Goal: Information Seeking & Learning: Learn about a topic

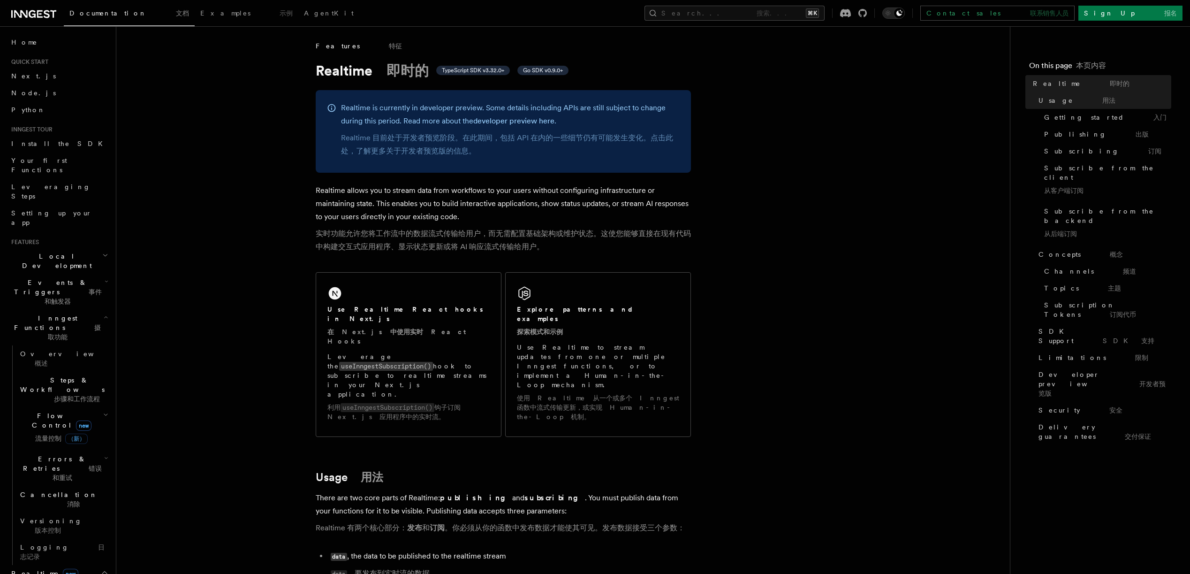
scroll to position [243, 0]
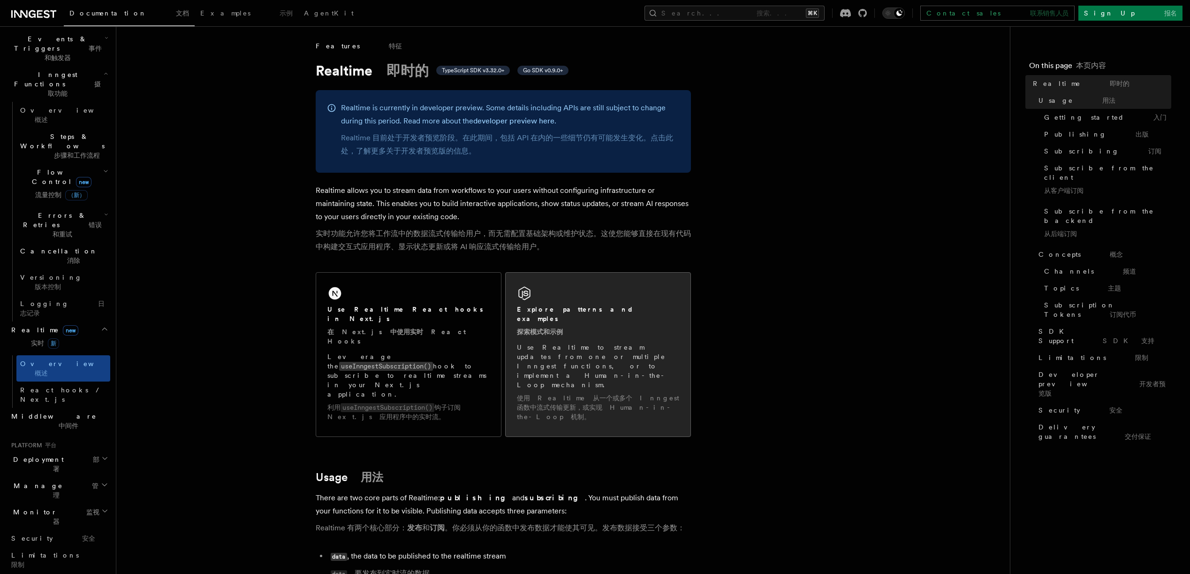
click at [625, 323] on div "Explore patterns and examples 探索模式和示例" at bounding box center [598, 322] width 162 height 36
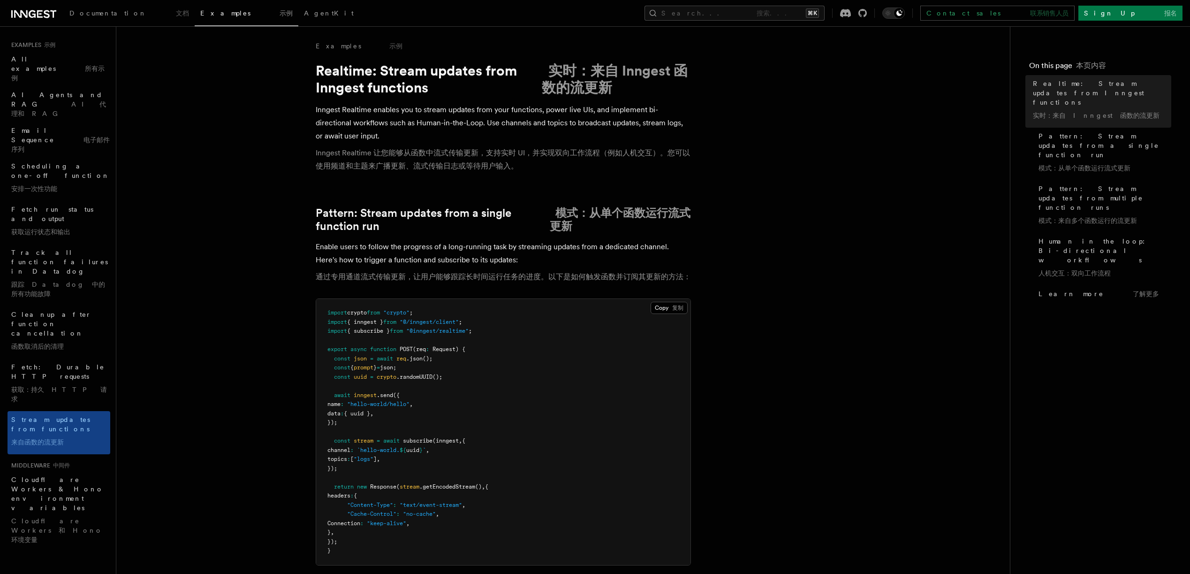
drag, startPoint x: 323, startPoint y: 279, endPoint x: 675, endPoint y: 281, distance: 351.8
click at [675, 281] on font "通过专用通道流式传输更新，让用户能够跟踪长时间运行任务的进度。以下是如何触发函数并订阅其更新的方法：" at bounding box center [503, 276] width 375 height 9
drag, startPoint x: 546, startPoint y: 160, endPoint x: 349, endPoint y: 162, distance: 197.0
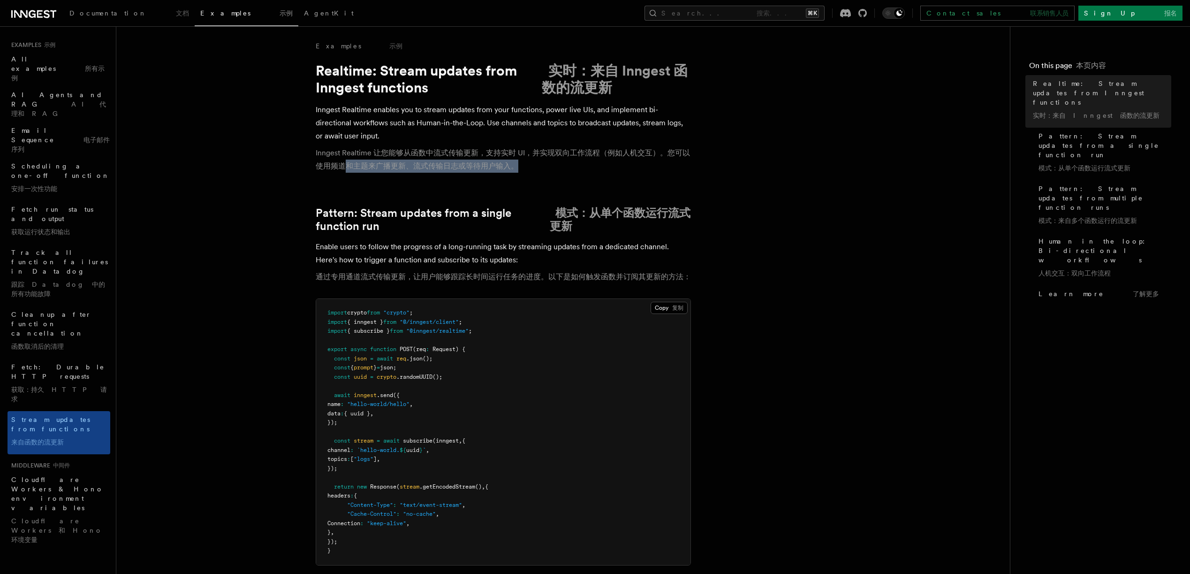
click at [349, 162] on font "Inngest Realtime 让您能够从函数中流式传输更新，支持实时 UI，并实现双向工作流程（例如人机交互）。您可以使用频道和主题来广播更新、流式传输日…" at bounding box center [503, 159] width 375 height 26
click at [349, 162] on font "Inngest Realtime 让您能够从函数中流式传输更新，支持实时 UI，并实现双向工作流程（例如人机交互）。您可以使用频道和主题来广播更新、流式传输日…" at bounding box center [503, 159] width 374 height 22
drag, startPoint x: 402, startPoint y: 150, endPoint x: 604, endPoint y: 154, distance: 201.3
click at [604, 154] on font "Inngest Realtime 让您能够从函数中流式传输更新，支持实时 UI，并实现双向工作流程（例如人机交互）。您可以使用频道和主题来广播更新、流式传输日…" at bounding box center [503, 159] width 374 height 22
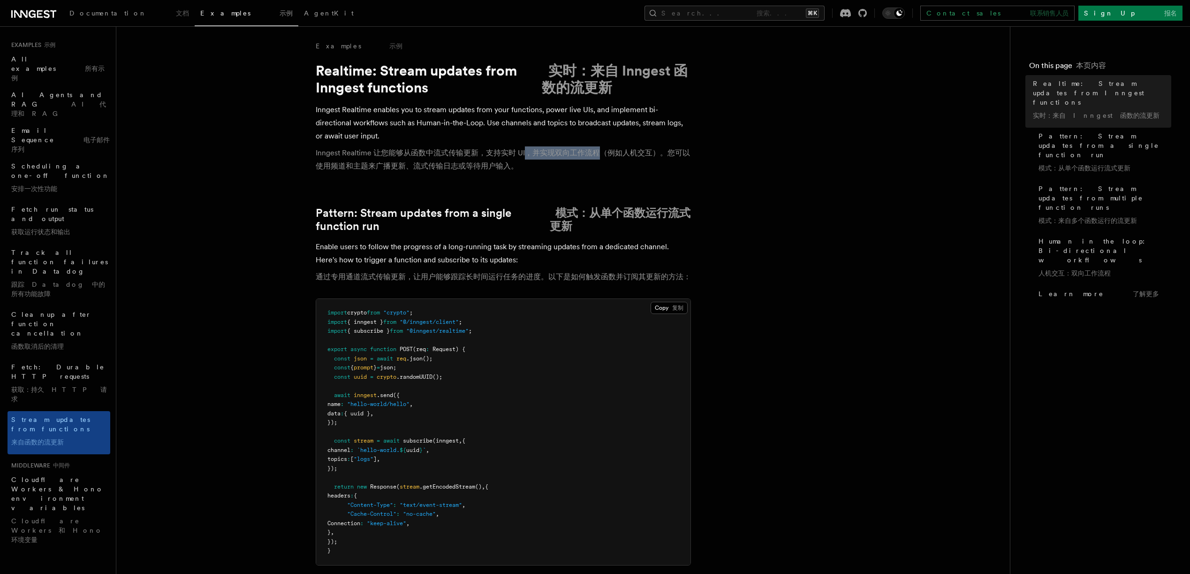
drag, startPoint x: 599, startPoint y: 155, endPoint x: 525, endPoint y: 151, distance: 73.3
click at [525, 151] on font "Inngest Realtime 让您能够从函数中流式传输更新，支持实时 UI，并实现双向工作流程（例如人机交互）。您可以使用频道和主题来广播更新、流式传输日…" at bounding box center [503, 159] width 374 height 22
drag, startPoint x: 548, startPoint y: 150, endPoint x: 592, endPoint y: 151, distance: 44.6
click at [591, 151] on font "Inngest Realtime 让您能够从函数中流式传输更新，支持实时 UI，并实现双向工作流程（例如人机交互）。您可以使用频道和主题来广播更新、流式传输日…" at bounding box center [503, 159] width 374 height 22
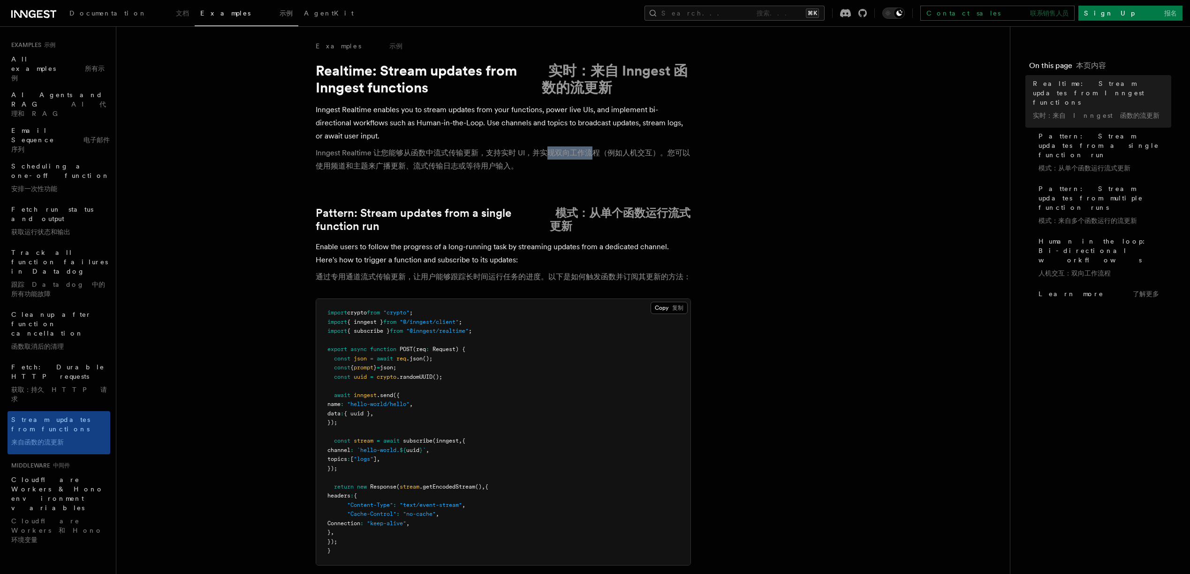
click at [594, 151] on font "Inngest Realtime 让您能够从函数中流式传输更新，支持实时 UI，并实现双向工作流程（例如人机交互）。您可以使用频道和主题来广播更新、流式传输日…" at bounding box center [503, 159] width 374 height 22
drag, startPoint x: 589, startPoint y: 152, endPoint x: 540, endPoint y: 155, distance: 48.9
click at [540, 155] on font "Inngest Realtime 让您能够从函数中流式传输更新，支持实时 UI，并实现双向工作流程（例如人机交互）。您可以使用频道和主题来广播更新、流式传输日…" at bounding box center [503, 159] width 374 height 22
drag, startPoint x: 540, startPoint y: 155, endPoint x: 614, endPoint y: 155, distance: 73.6
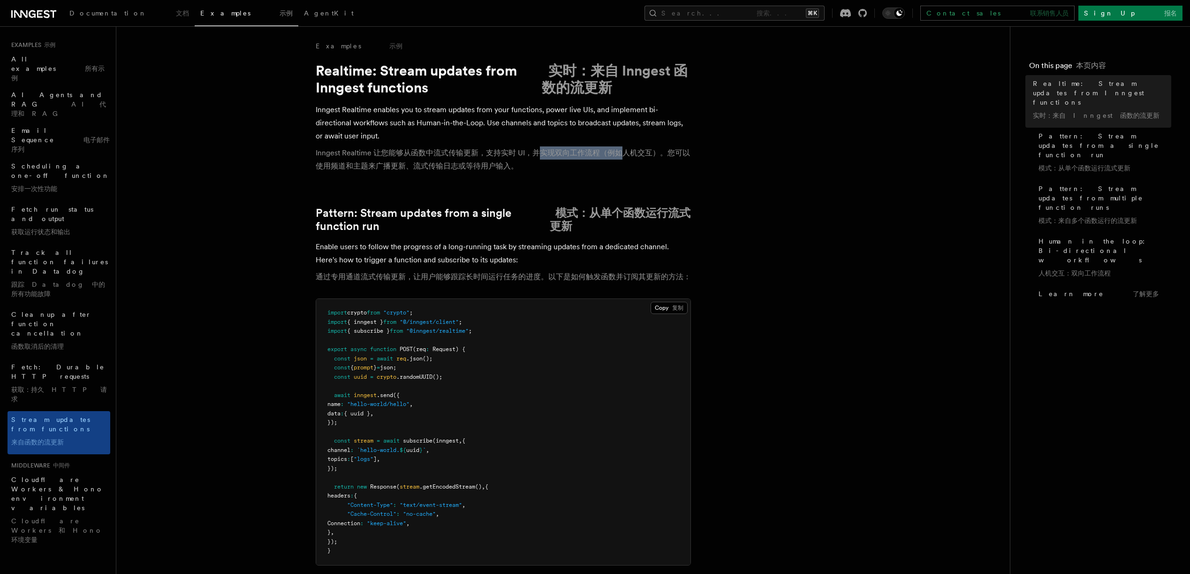
click at [614, 155] on font "Inngest Realtime 让您能够从函数中流式传输更新，支持实时 UI，并实现双向工作流程（例如人机交互）。您可以使用频道和主题来广播更新、流式传输日…" at bounding box center [503, 159] width 374 height 22
drag, startPoint x: 350, startPoint y: 166, endPoint x: 508, endPoint y: 170, distance: 157.7
click at [507, 170] on font "Inngest Realtime 让您能够从函数中流式传输更新，支持实时 UI，并实现双向工作流程（例如人机交互）。您可以使用频道和主题来广播更新、流式传输日…" at bounding box center [503, 159] width 374 height 22
click at [508, 170] on font "Inngest Realtime 让您能够从函数中流式传输更新，支持实时 UI，并实现双向工作流程（例如人机交互）。您可以使用频道和主题来广播更新、流式传输日…" at bounding box center [503, 159] width 374 height 22
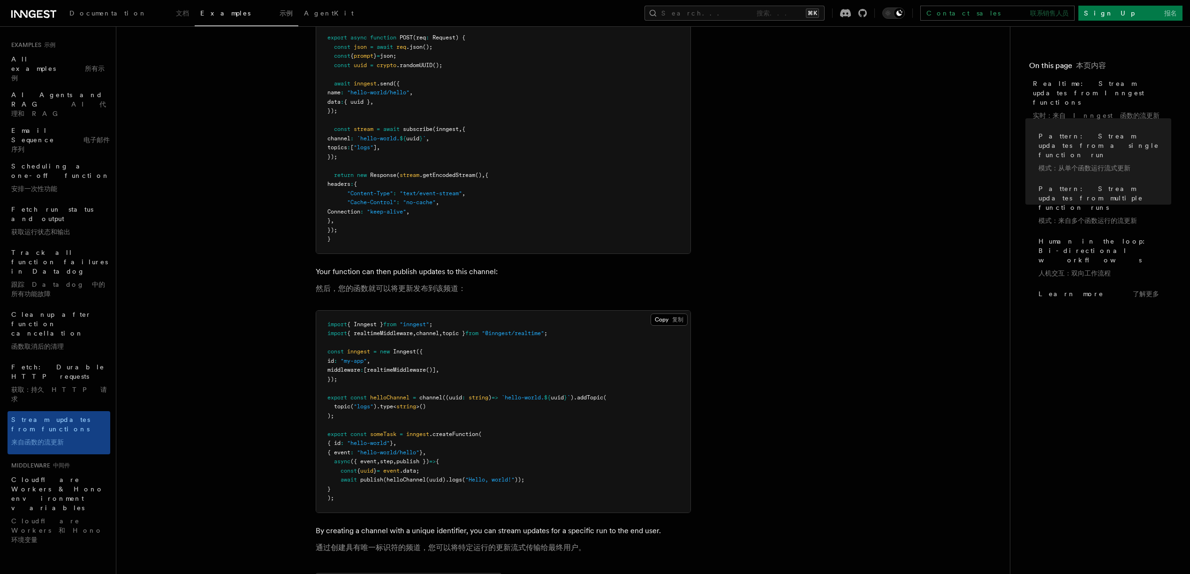
scroll to position [264, 0]
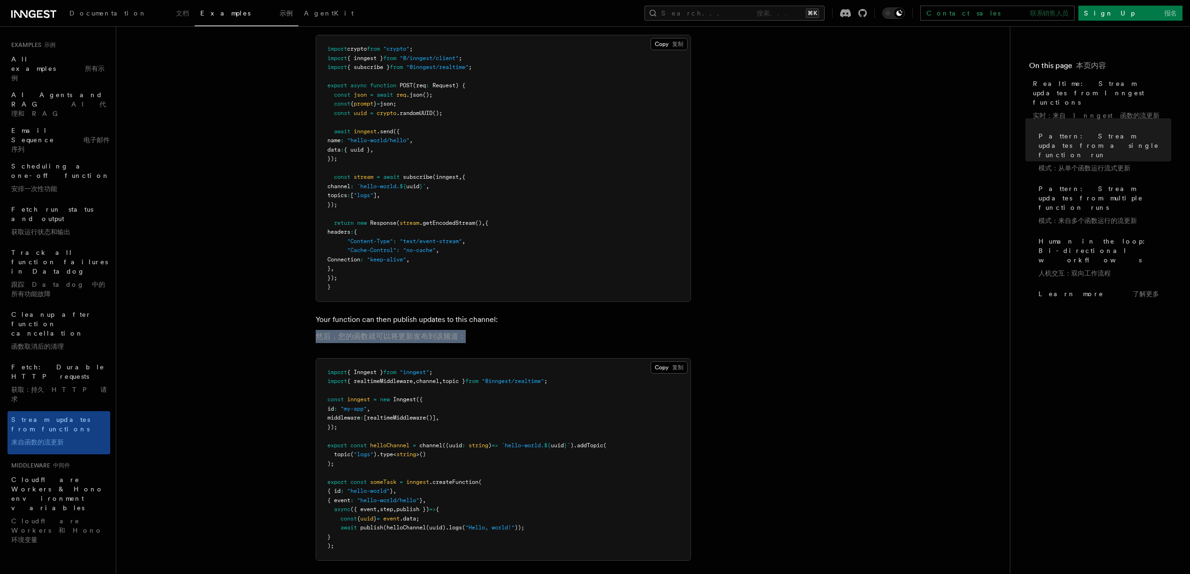
drag, startPoint x: 307, startPoint y: 332, endPoint x: 499, endPoint y: 340, distance: 191.6
click at [499, 340] on p "Your function can then publish updates to this channel: 然后，您的函数就可以将更新发布到该频道：" at bounding box center [503, 330] width 375 height 34
click at [35, 61] on span "All examples 所有示例" at bounding box center [57, 68] width 93 height 26
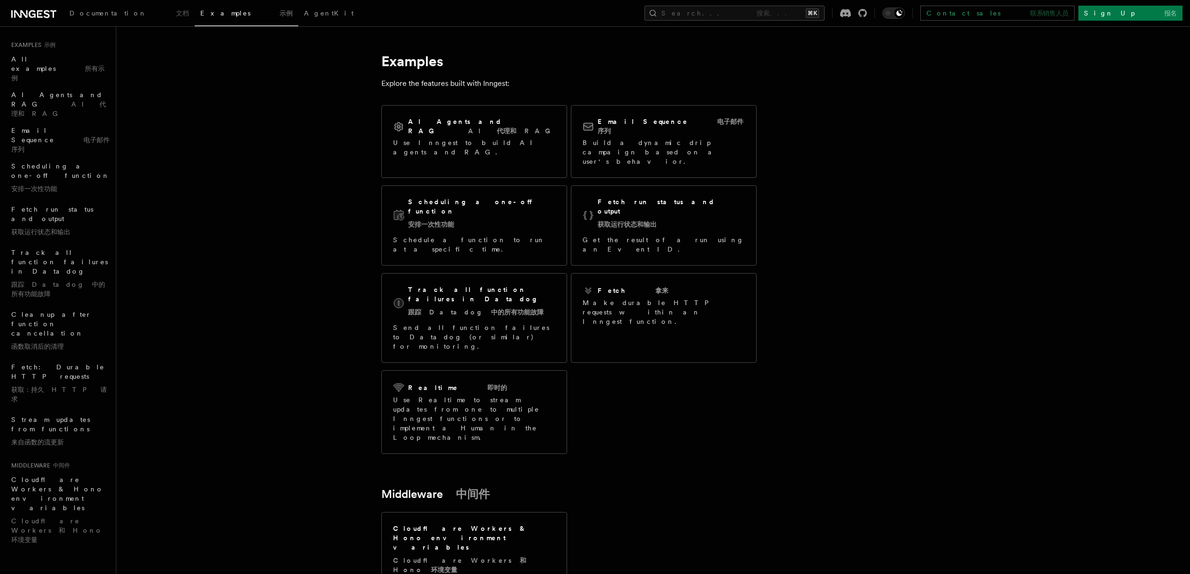
click at [328, 91] on article "Examples Explore the features built with Inngest: AI Agents and RAG AI 代理和 RAG …" at bounding box center [628, 406] width 995 height 731
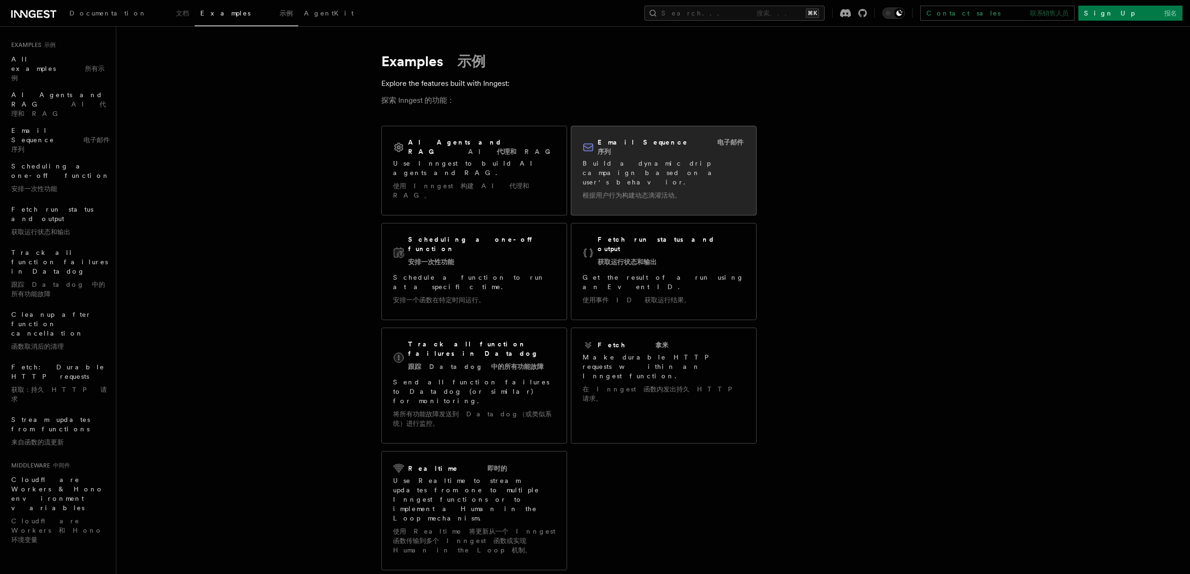
click at [708, 143] on div "Email Sequence 电子邮件序列" at bounding box center [664, 146] width 162 height 19
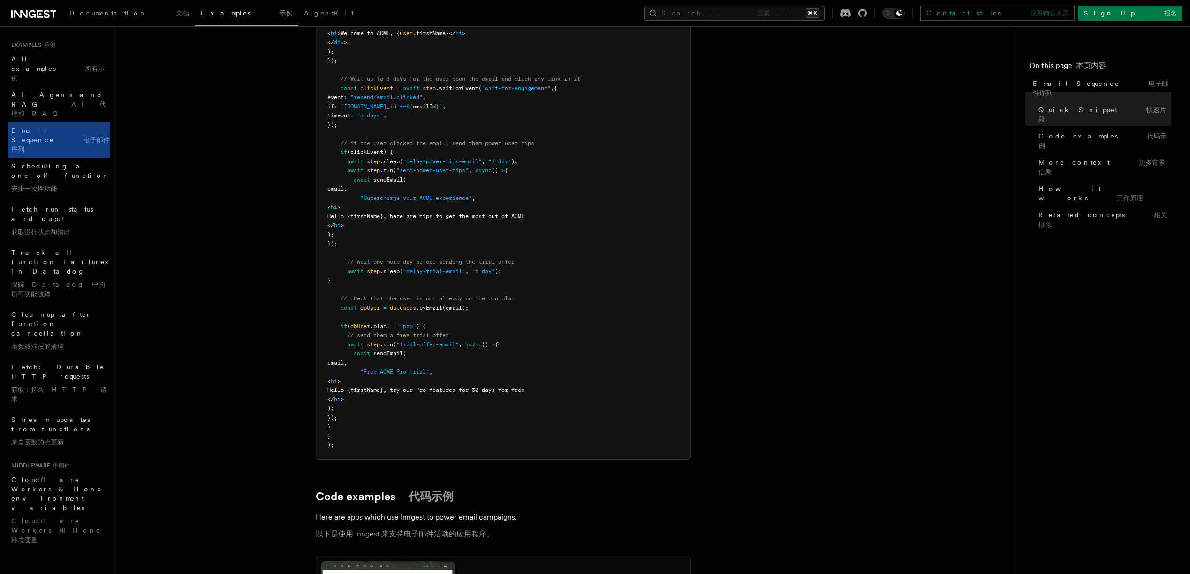
scroll to position [849, 0]
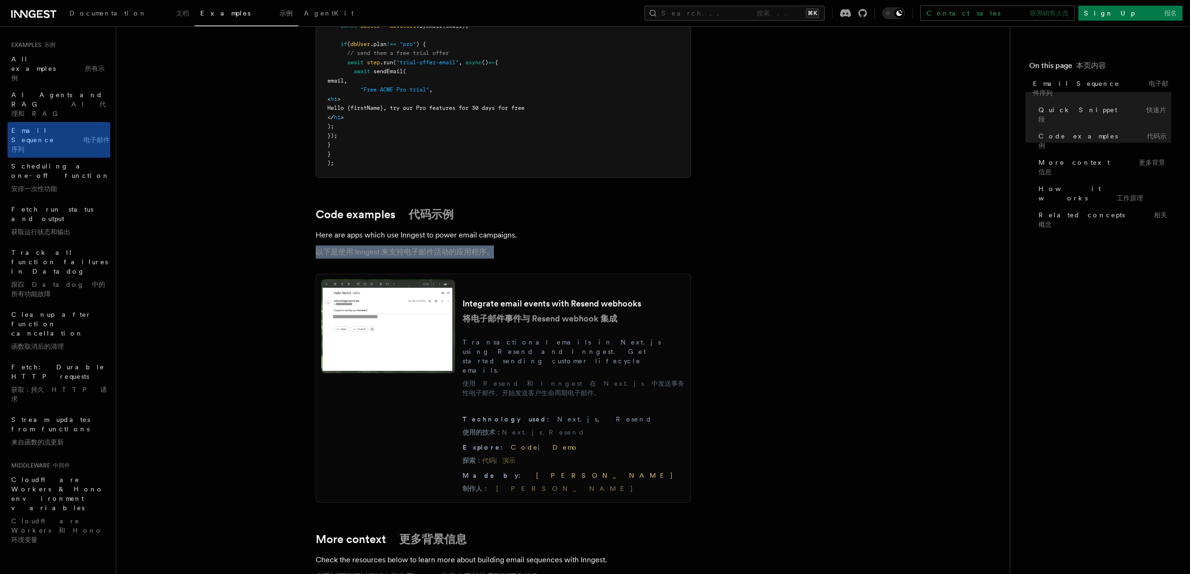
drag, startPoint x: 506, startPoint y: 249, endPoint x: 216, endPoint y: 260, distance: 290.6
click at [216, 260] on article "Examples 示例 Email Sequence 电子邮件序列 A drip campaign is usually based on your user…" at bounding box center [563, 419] width 864 height 2454
drag, startPoint x: 243, startPoint y: 258, endPoint x: 552, endPoint y: 254, distance: 308.7
click at [552, 254] on article "Examples 示例 Email Sequence 电子邮件序列 A drip campaign is usually based on your user…" at bounding box center [563, 419] width 864 height 2454
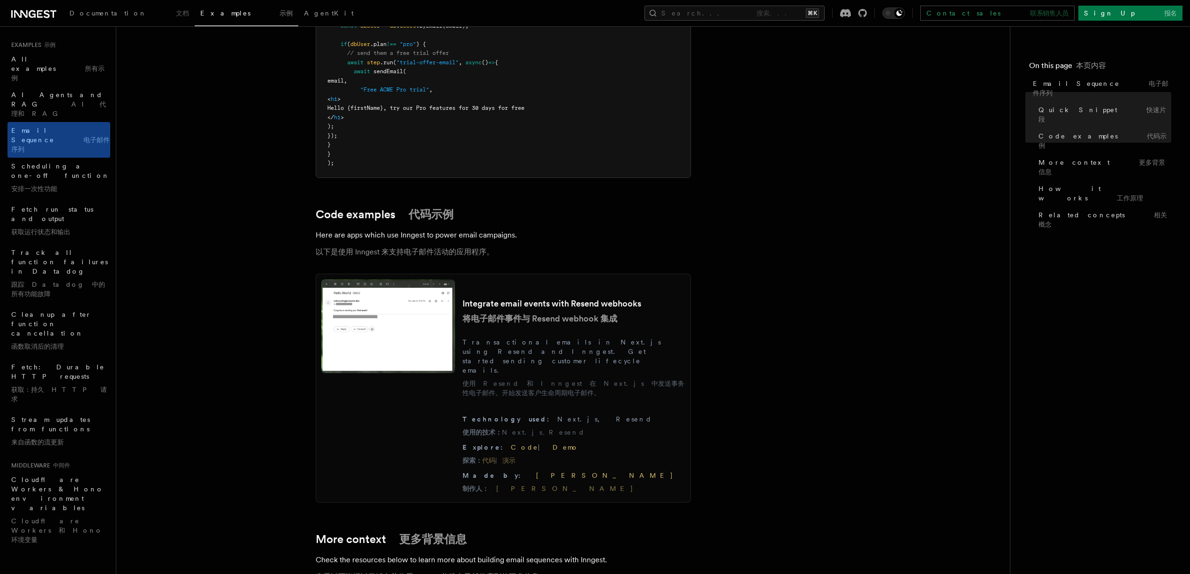
click at [552, 254] on p "Here are apps which use Inngest to power email campaigns. 以下是使用 Inngest 来支持电子邮件…" at bounding box center [503, 245] width 375 height 34
drag, startPoint x: 507, startPoint y: 247, endPoint x: 259, endPoint y: 243, distance: 247.7
click at [259, 243] on article "Examples 示例 Email Sequence 电子邮件序列 A drip campaign is usually based on your user…" at bounding box center [563, 419] width 864 height 2454
drag, startPoint x: 309, startPoint y: 252, endPoint x: 587, endPoint y: 261, distance: 278.3
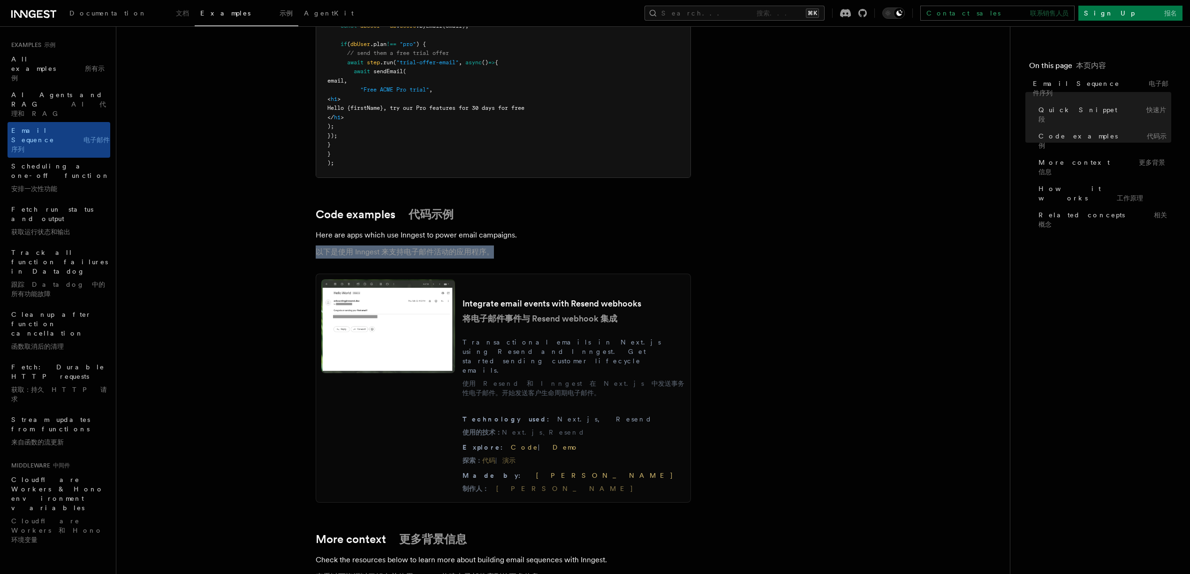
click at [587, 261] on article "Examples 示例 Email Sequence 电子邮件序列 A drip campaign is usually based on your user…" at bounding box center [563, 419] width 864 height 2454
click at [587, 261] on p "Here are apps which use Inngest to power email campaigns. 以下是使用 Inngest 来支持电子邮件…" at bounding box center [503, 245] width 375 height 34
drag, startPoint x: 644, startPoint y: 250, endPoint x: 264, endPoint y: 228, distance: 380.1
click at [264, 228] on article "Examples 示例 Email Sequence 电子邮件序列 A drip campaign is usually based on your user…" at bounding box center [563, 419] width 864 height 2454
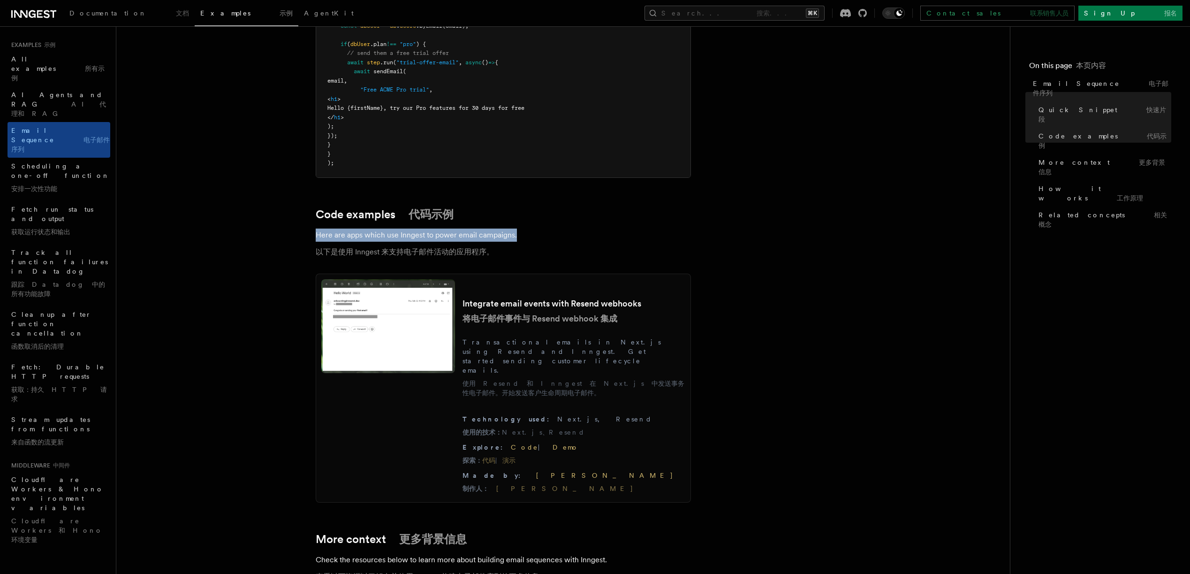
drag, startPoint x: 284, startPoint y: 228, endPoint x: 549, endPoint y: 233, distance: 265.1
click at [549, 233] on article "Examples 示例 Email Sequence 电子邮件序列 A drip campaign is usually based on your user…" at bounding box center [563, 419] width 864 height 2454
click at [549, 233] on p "Here are apps which use Inngest to power email campaigns. 以下是使用 Inngest 来支持电子邮件…" at bounding box center [503, 245] width 375 height 34
drag, startPoint x: 486, startPoint y: 234, endPoint x: 305, endPoint y: 237, distance: 180.2
click at [305, 237] on article "Examples 示例 Email Sequence 电子邮件序列 A drip campaign is usually based on your user…" at bounding box center [563, 419] width 864 height 2454
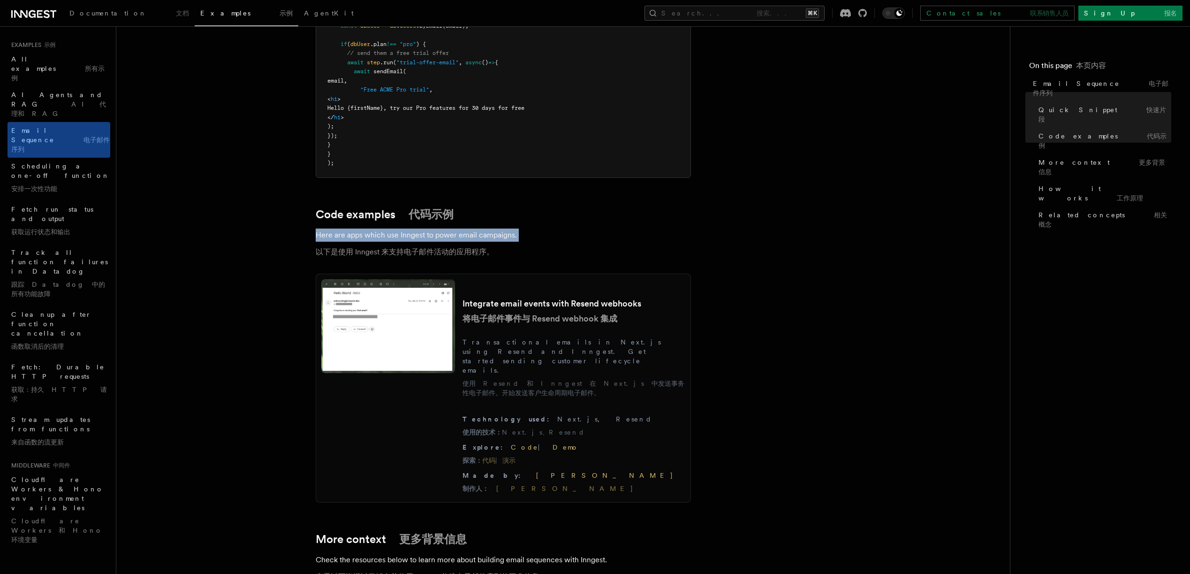
click at [305, 237] on article "Examples 示例 Email Sequence 电子邮件序列 A drip campaign is usually based on your user…" at bounding box center [563, 419] width 864 height 2454
drag, startPoint x: 243, startPoint y: 232, endPoint x: 546, endPoint y: 232, distance: 302.6
click at [546, 232] on article "Examples 示例 Email Sequence 电子邮件序列 A drip campaign is usually based on your user…" at bounding box center [563, 419] width 864 height 2454
click at [546, 232] on p "Here are apps which use Inngest to power email campaigns. 以下是使用 Inngest 来支持电子邮件…" at bounding box center [503, 245] width 375 height 34
drag, startPoint x: 518, startPoint y: 234, endPoint x: 288, endPoint y: 240, distance: 229.9
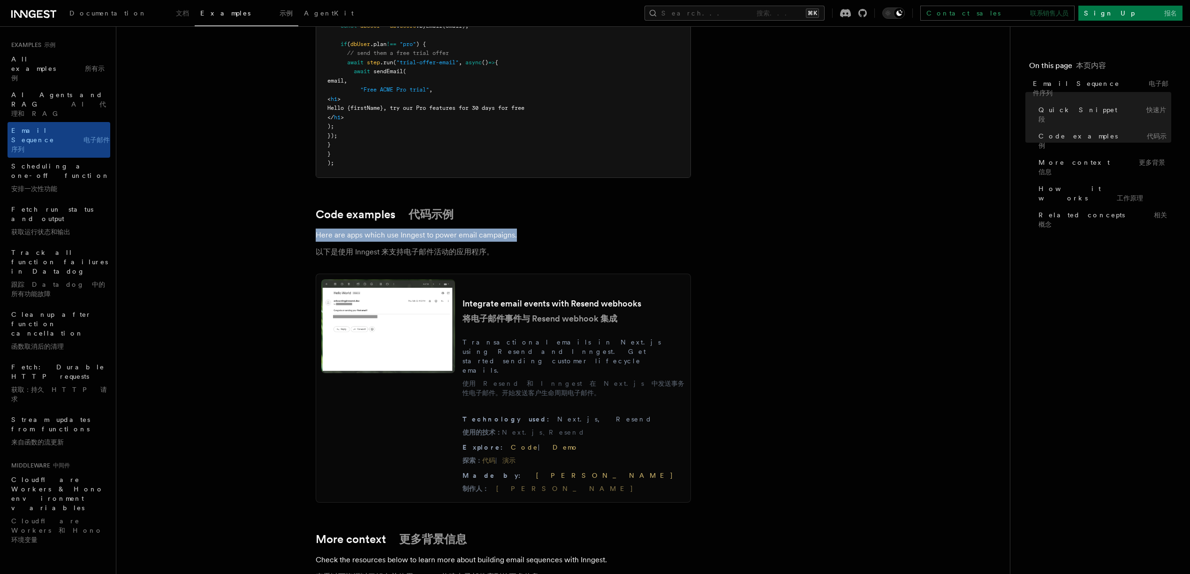
click at [288, 240] on article "Examples 示例 Email Sequence 电子邮件序列 A drip campaign is usually based on your user…" at bounding box center [563, 419] width 864 height 2454
drag, startPoint x: 289, startPoint y: 238, endPoint x: 548, endPoint y: 231, distance: 259.0
click at [548, 231] on article "Examples 示例 Email Sequence 电子邮件序列 A drip campaign is usually based on your user…" at bounding box center [563, 419] width 864 height 2454
click at [548, 231] on p "Here are apps which use Inngest to power email campaigns. 以下是使用 Inngest 来支持电子邮件…" at bounding box center [503, 245] width 375 height 34
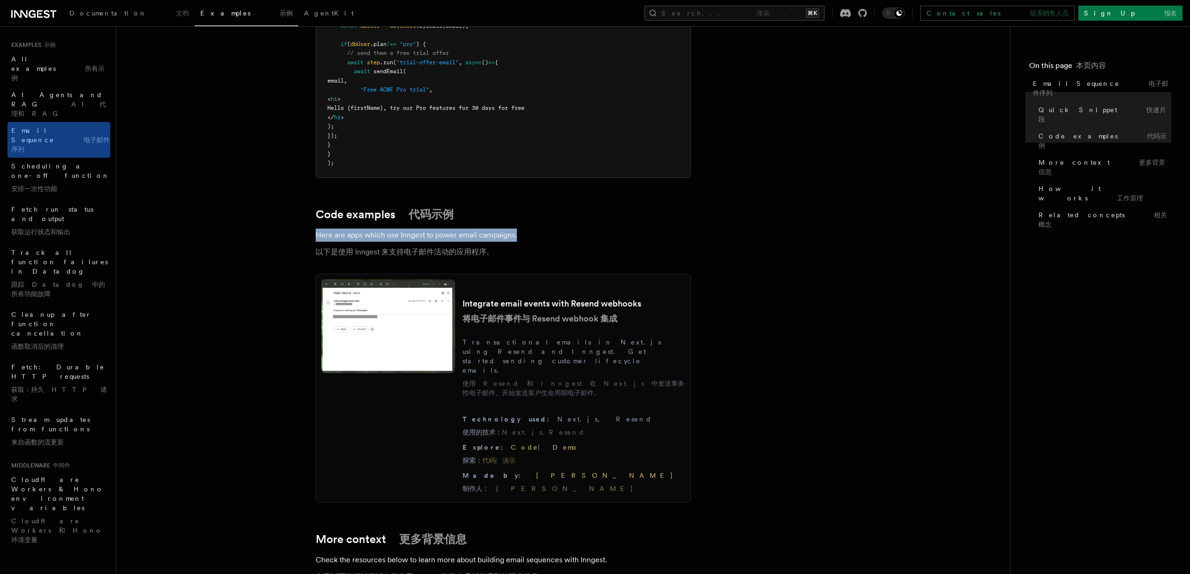
drag, startPoint x: 539, startPoint y: 234, endPoint x: 278, endPoint y: 240, distance: 261.4
click at [278, 240] on article "Examples 示例 Email Sequence 电子邮件序列 A drip campaign is usually based on your user…" at bounding box center [563, 419] width 864 height 2454
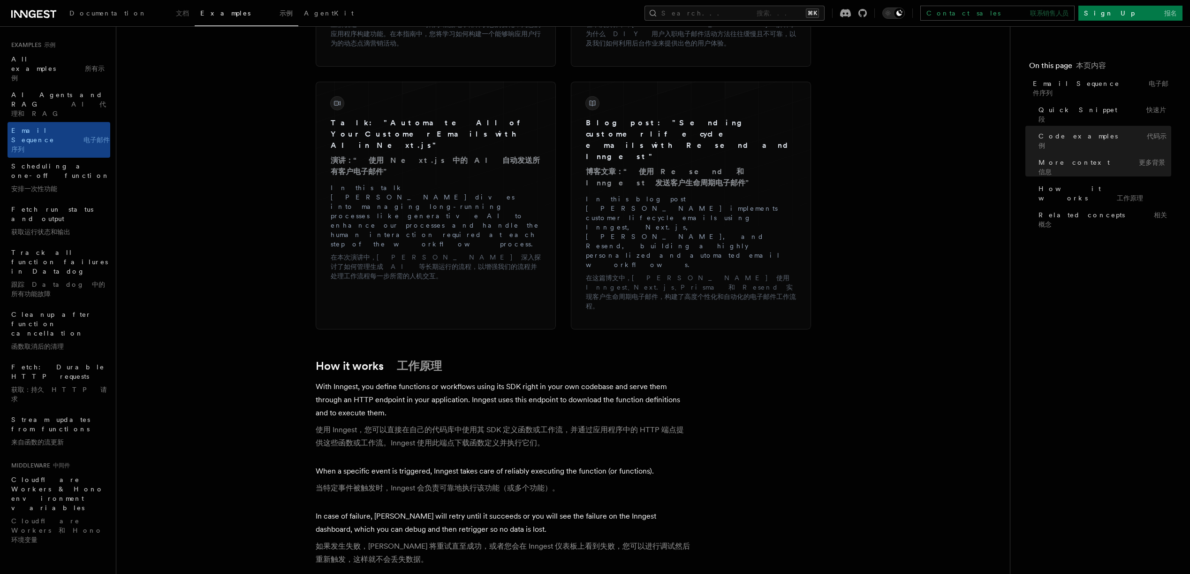
scroll to position [1482, 0]
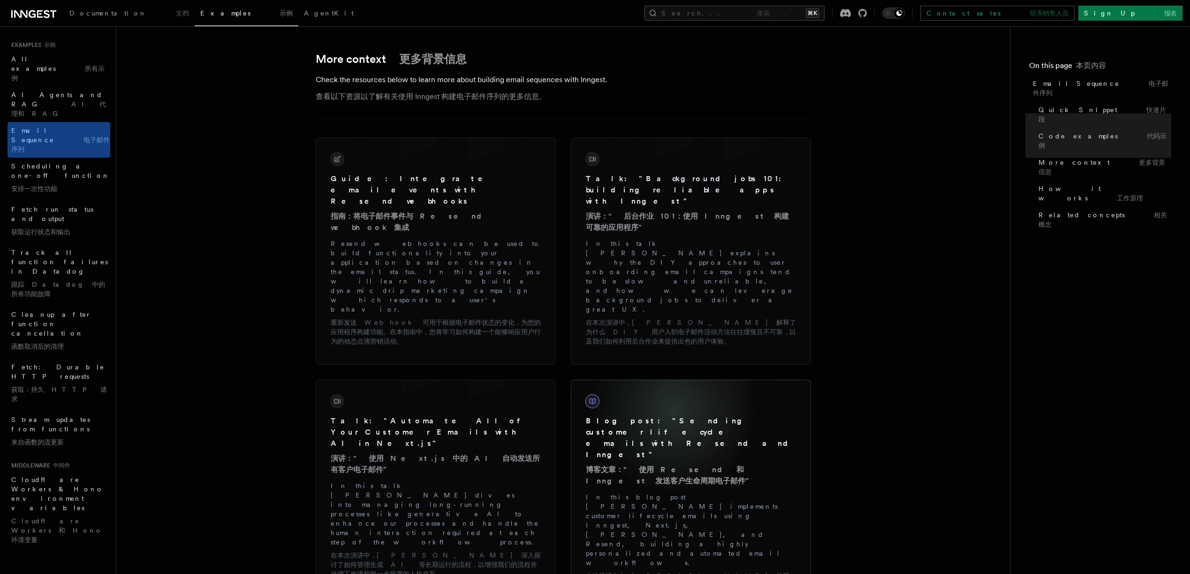
scroll to position [1386, 0]
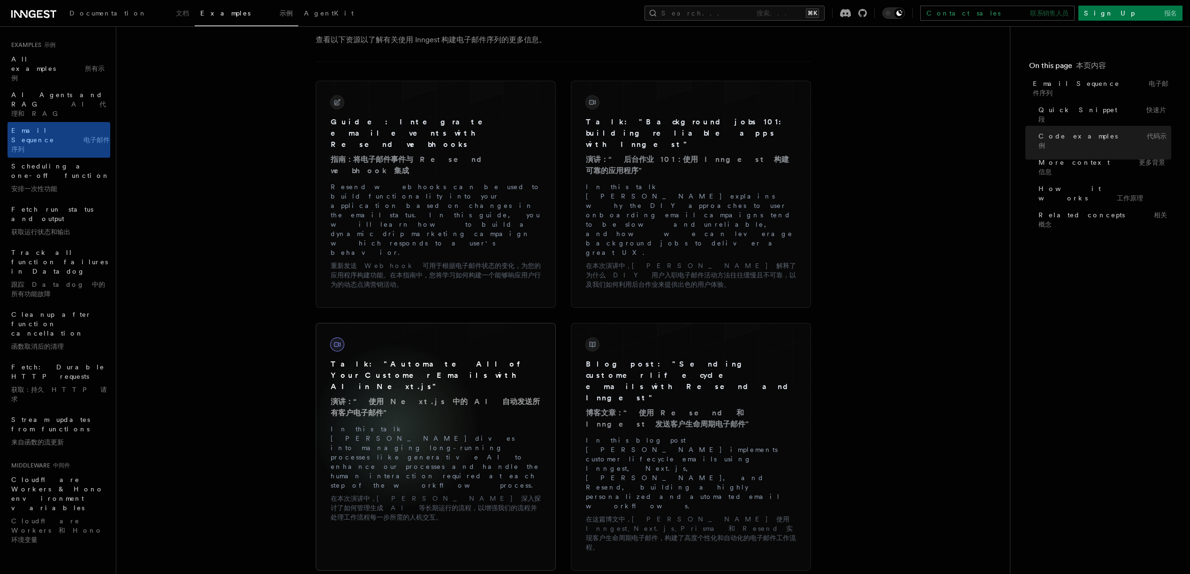
click at [395, 424] on p "In this talk Joel Hooks dives into managing long-running processes like generat…" at bounding box center [436, 474] width 210 height 101
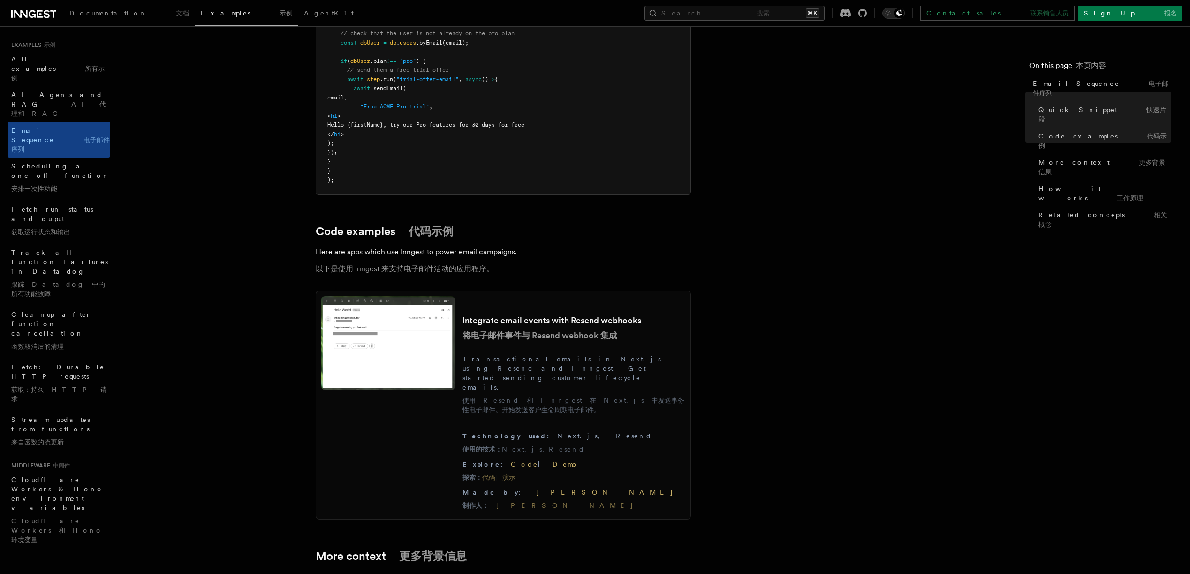
scroll to position [1031, 0]
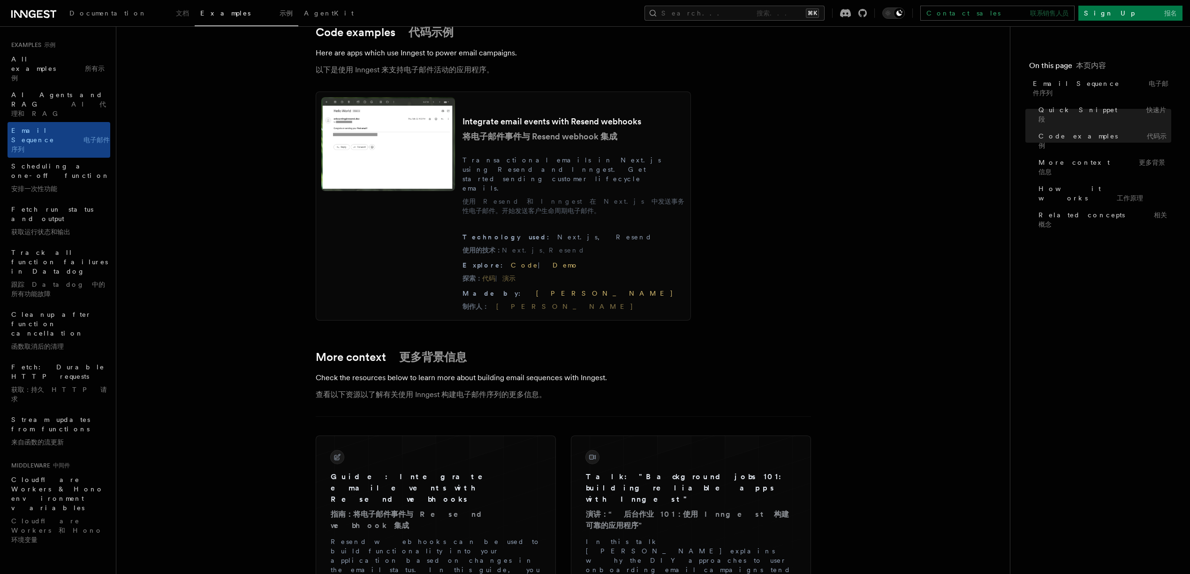
click at [206, 230] on article "Examples 示例 Email Sequence 电子邮件序列 A drip campaign is usually based on your user…" at bounding box center [563, 237] width 864 height 2454
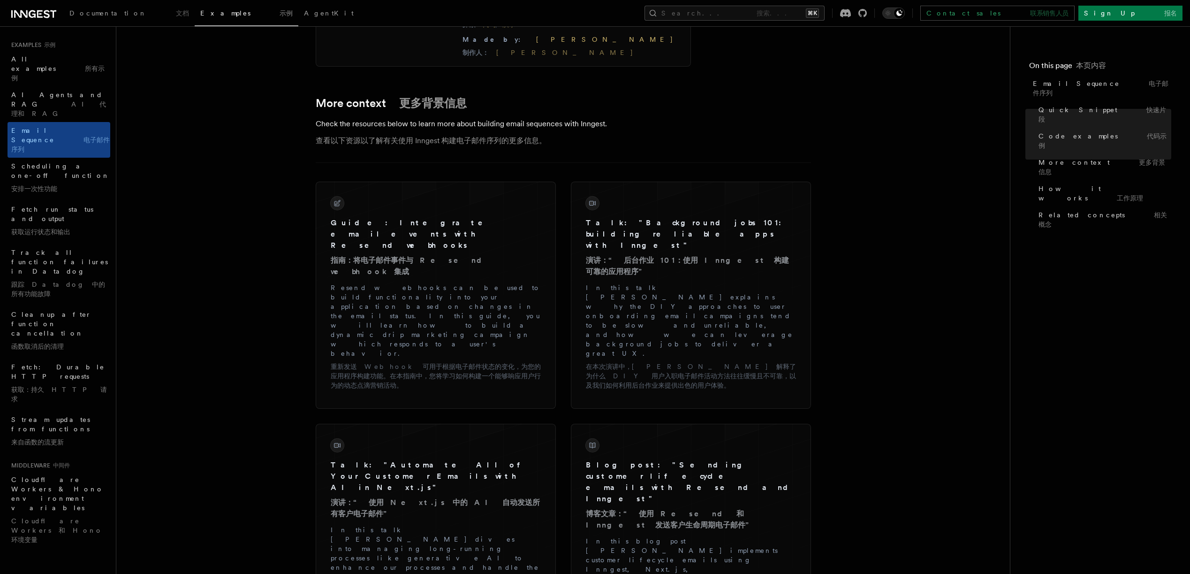
scroll to position [1497, 0]
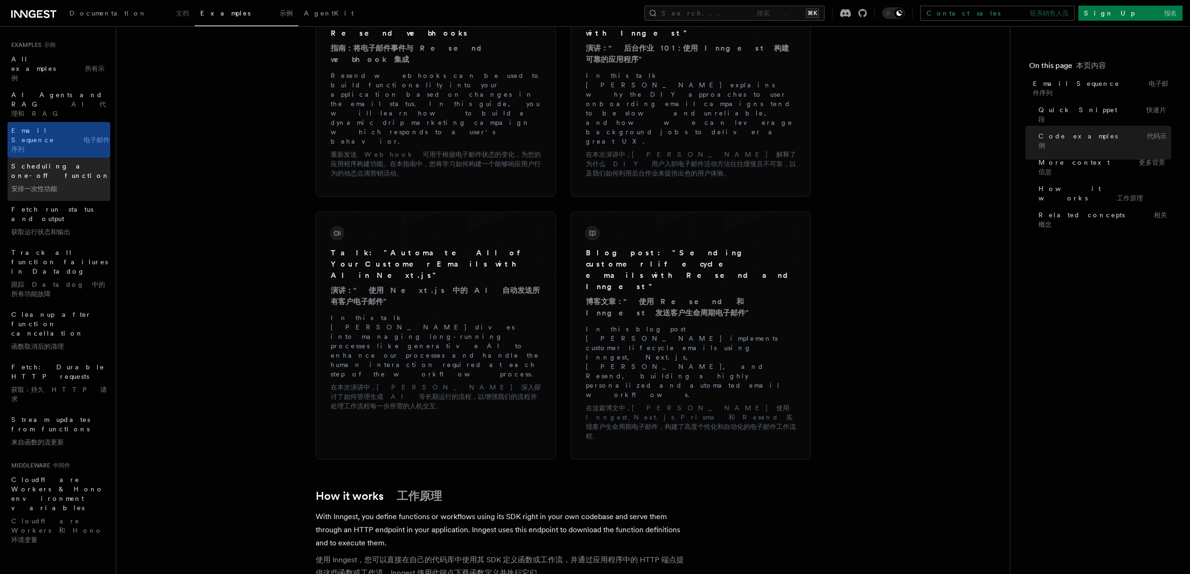
click at [34, 162] on span "Scheduling a one-off function 安排一次性功能" at bounding box center [60, 177] width 99 height 30
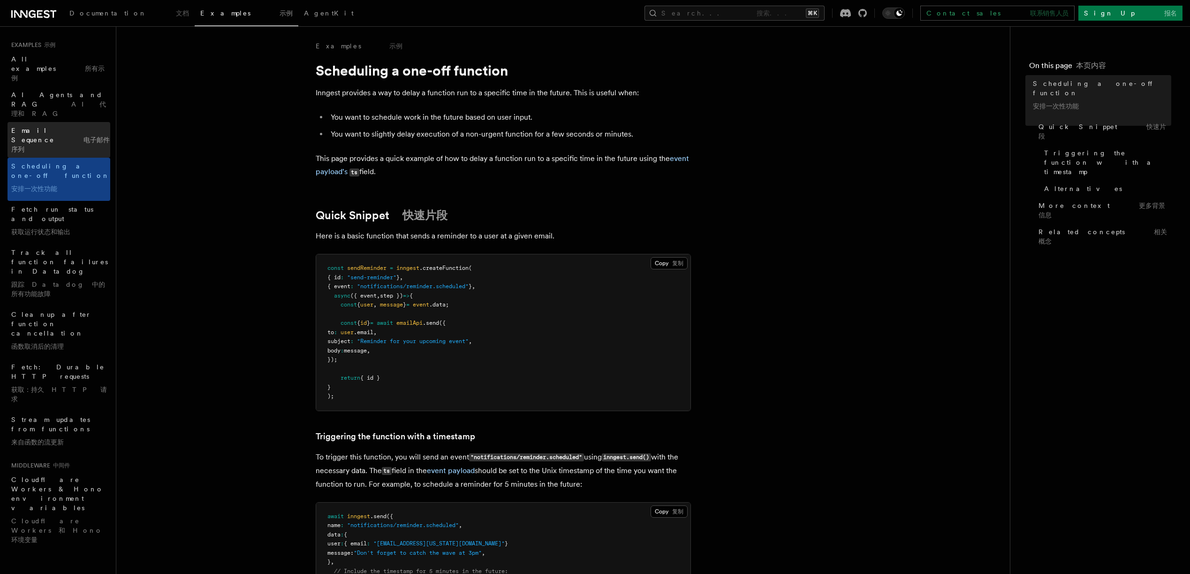
click at [35, 126] on span "Email Sequence 电子邮件序列" at bounding box center [60, 140] width 99 height 28
